Goal: Use online tool/utility: Utilize a website feature to perform a specific function

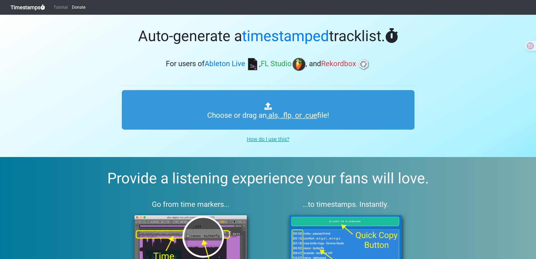
type input "C:\fakepath\01 REC-2025-09-12.cue"
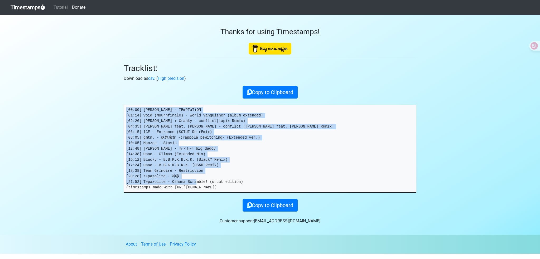
drag, startPoint x: 243, startPoint y: 182, endPoint x: 122, endPoint y: 103, distance: 144.8
click at [122, 103] on div "Thanks for using Timestamps! Tracklist: Download as csv . ( High precision ) Co…" at bounding box center [270, 113] width 301 height 197
copy pre "[00:00] Chiharu Kaneko - TEmPTaTiON [01:14] void (Mournfinale) - World Vanquish…"
